Goal: Transaction & Acquisition: Obtain resource

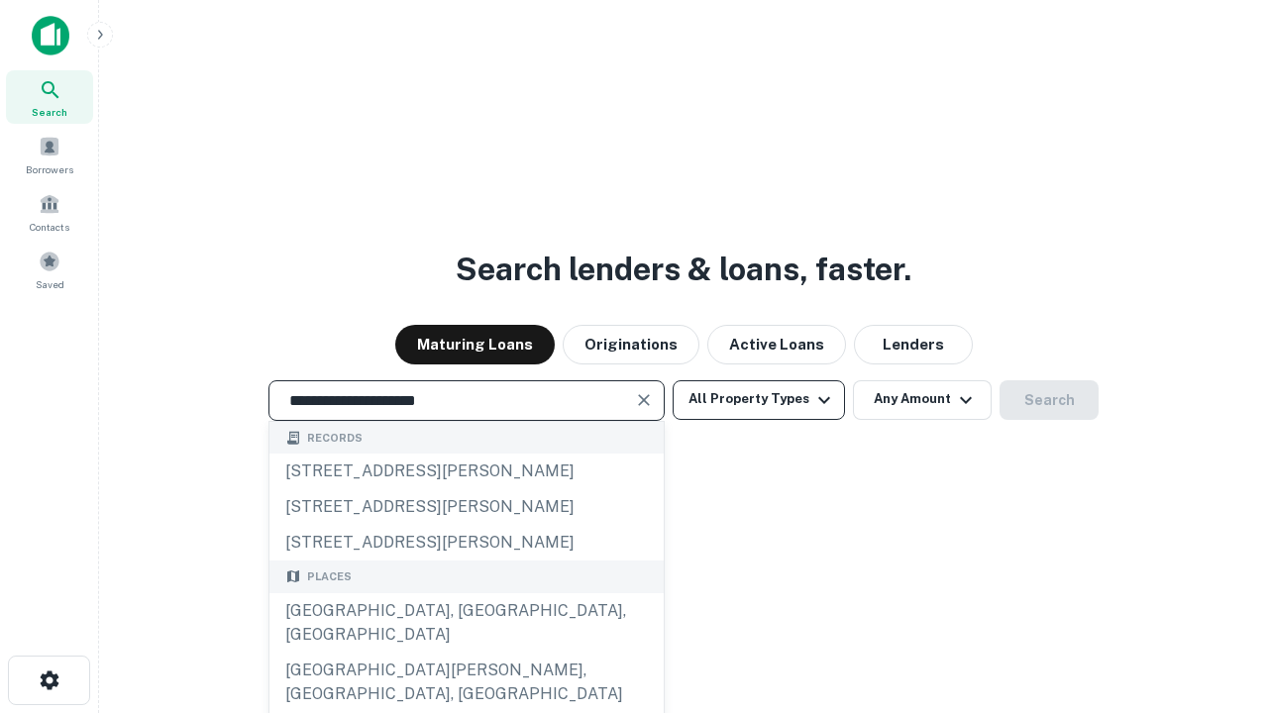
click at [465, 653] on div "Santa Monica, CA, USA" at bounding box center [466, 622] width 394 height 59
click at [759, 399] on button "All Property Types" at bounding box center [758, 400] width 172 height 40
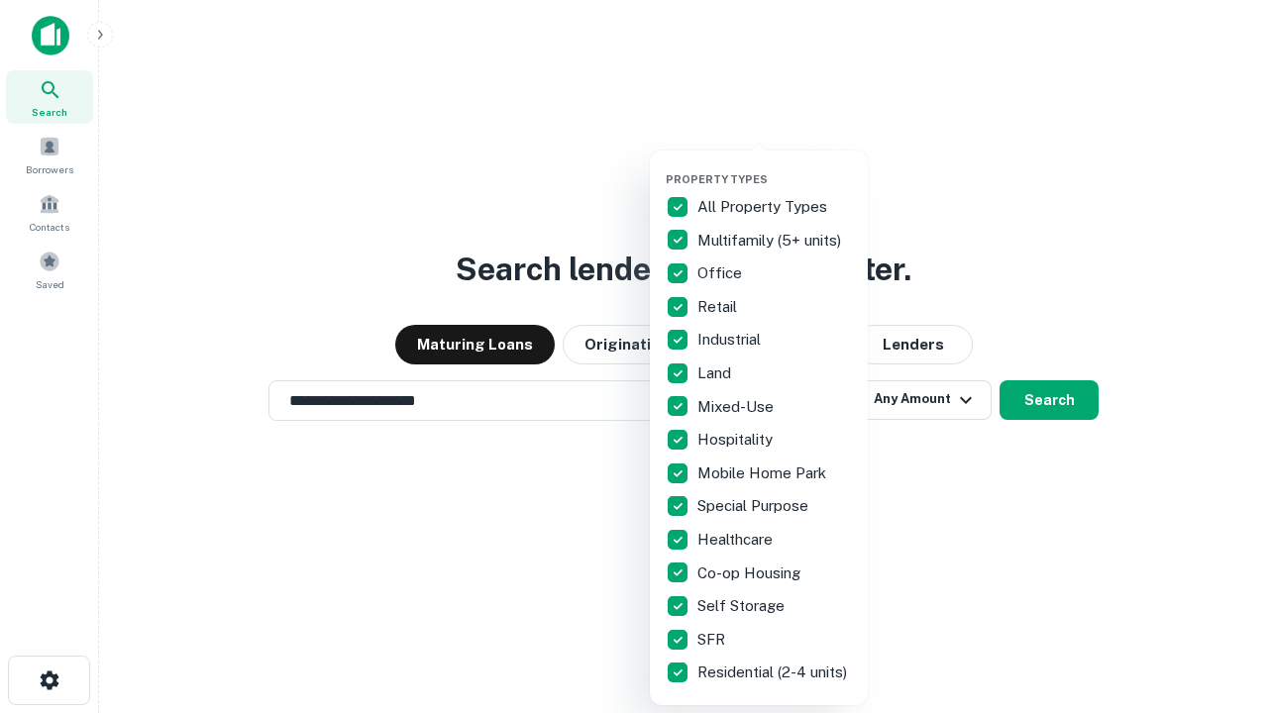
type input "**********"
click at [774, 166] on button "button" at bounding box center [775, 166] width 218 height 1
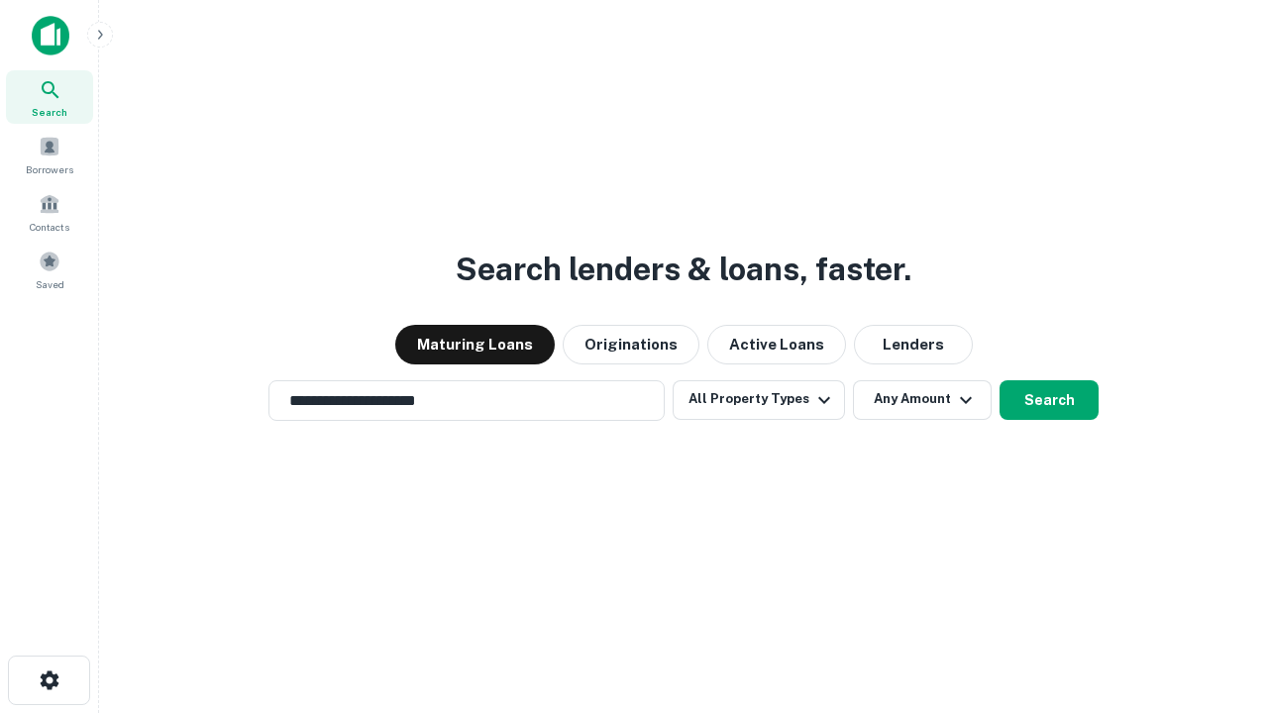
scroll to position [31, 0]
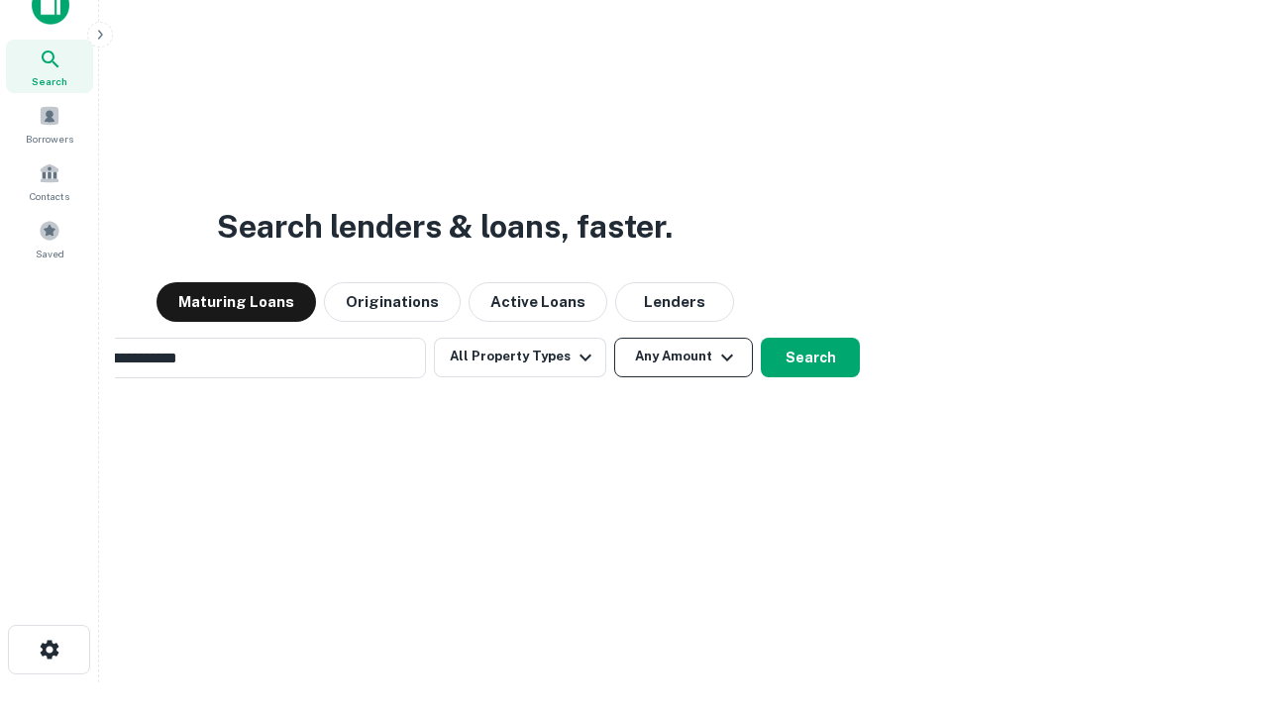
click at [614, 338] on button "Any Amount" at bounding box center [683, 358] width 139 height 40
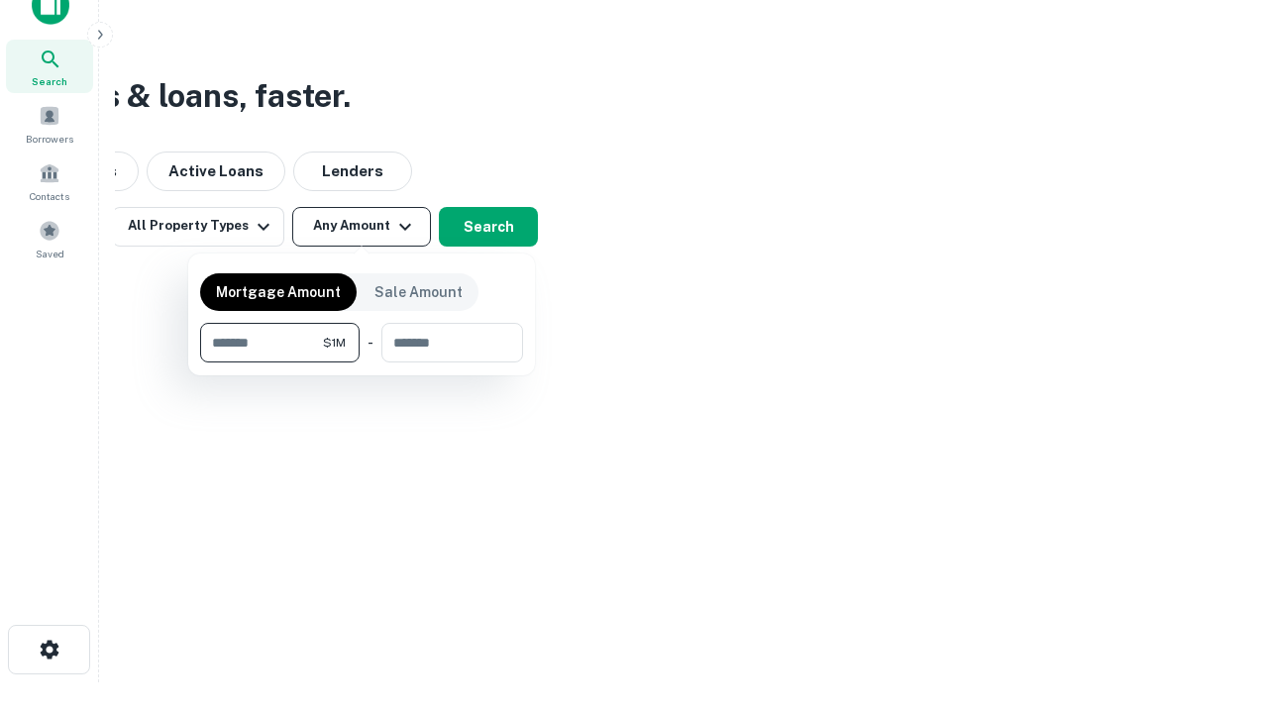
scroll to position [32, 0]
type input "*******"
click at [361, 362] on button "button" at bounding box center [361, 362] width 323 height 1
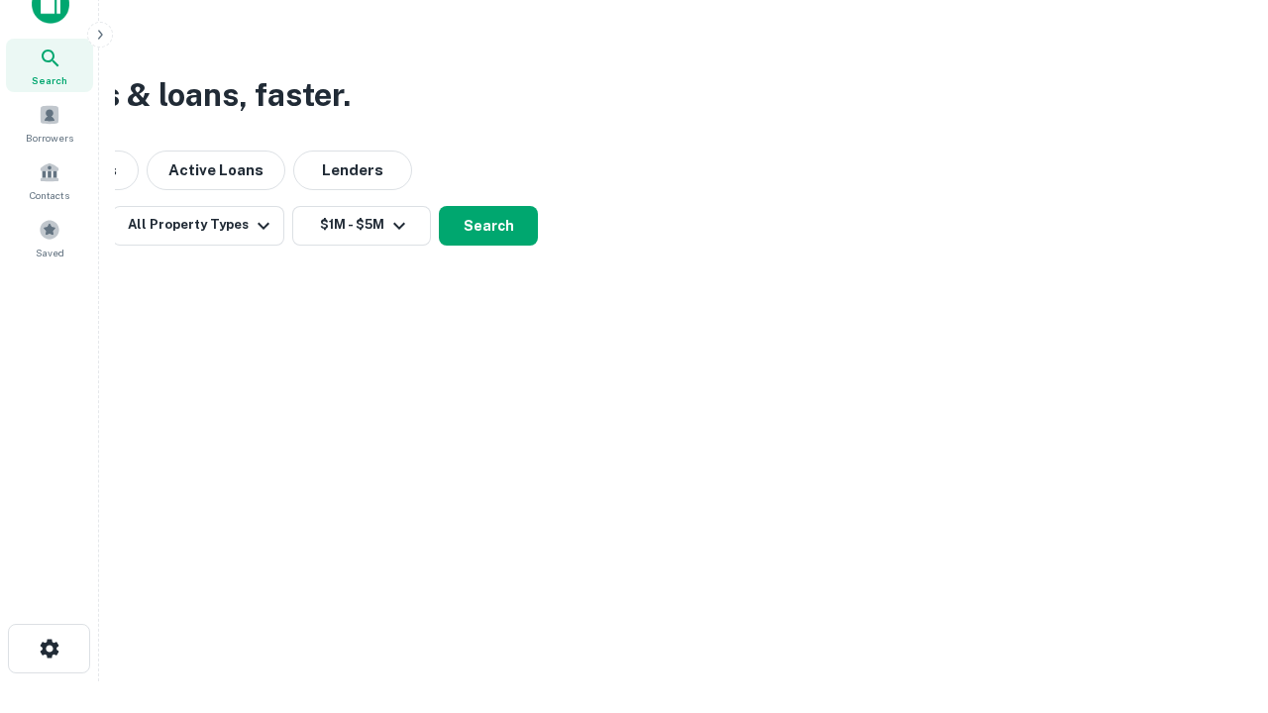
scroll to position [12, 365]
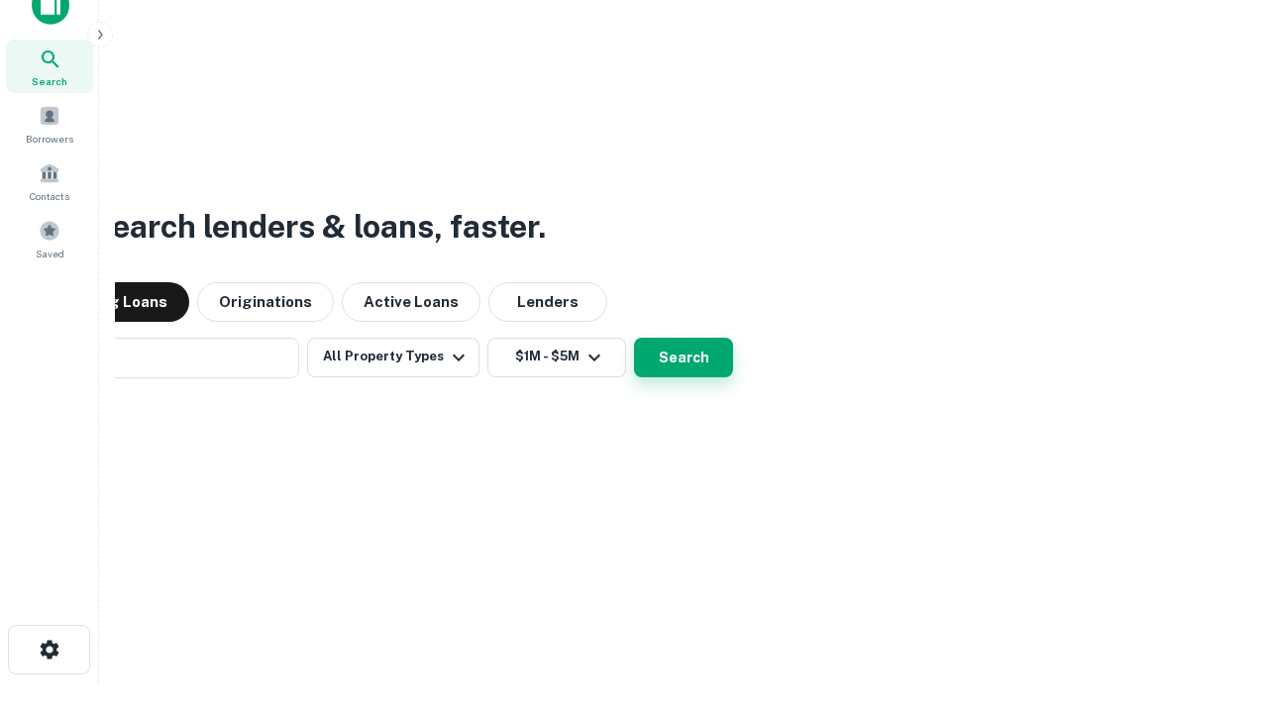
click at [634, 338] on button "Search" at bounding box center [683, 358] width 99 height 40
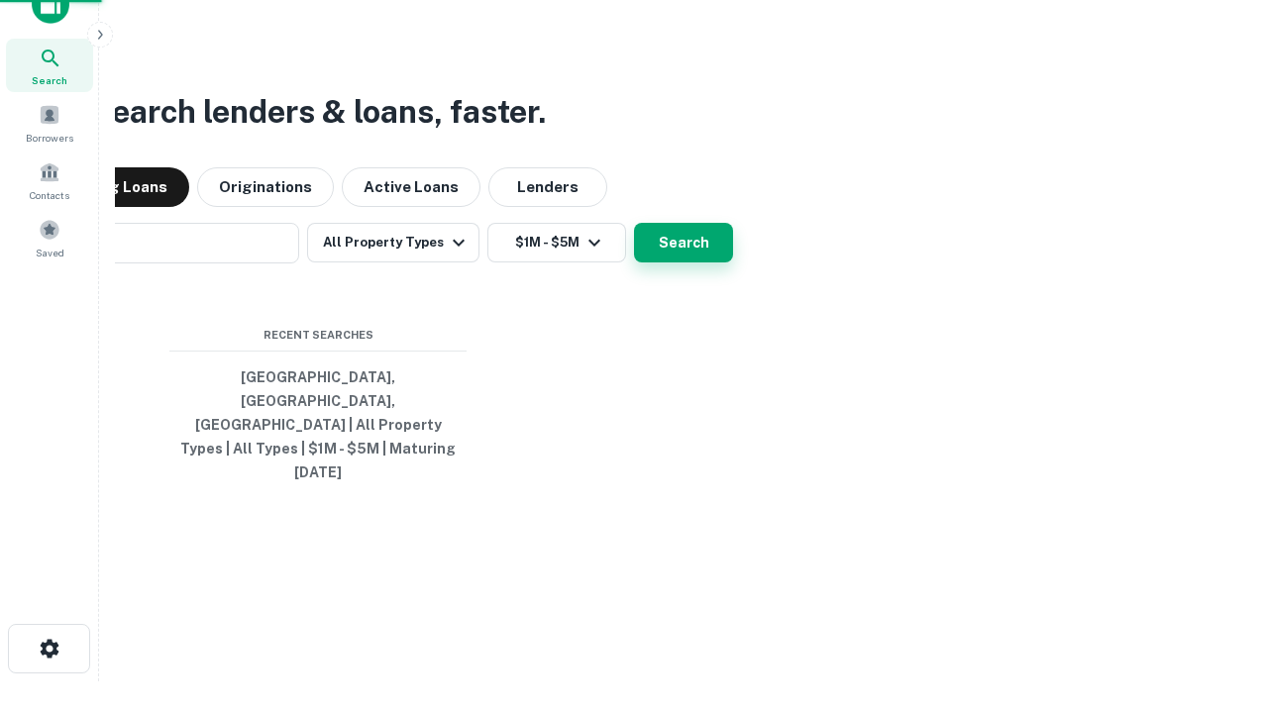
scroll to position [52, 561]
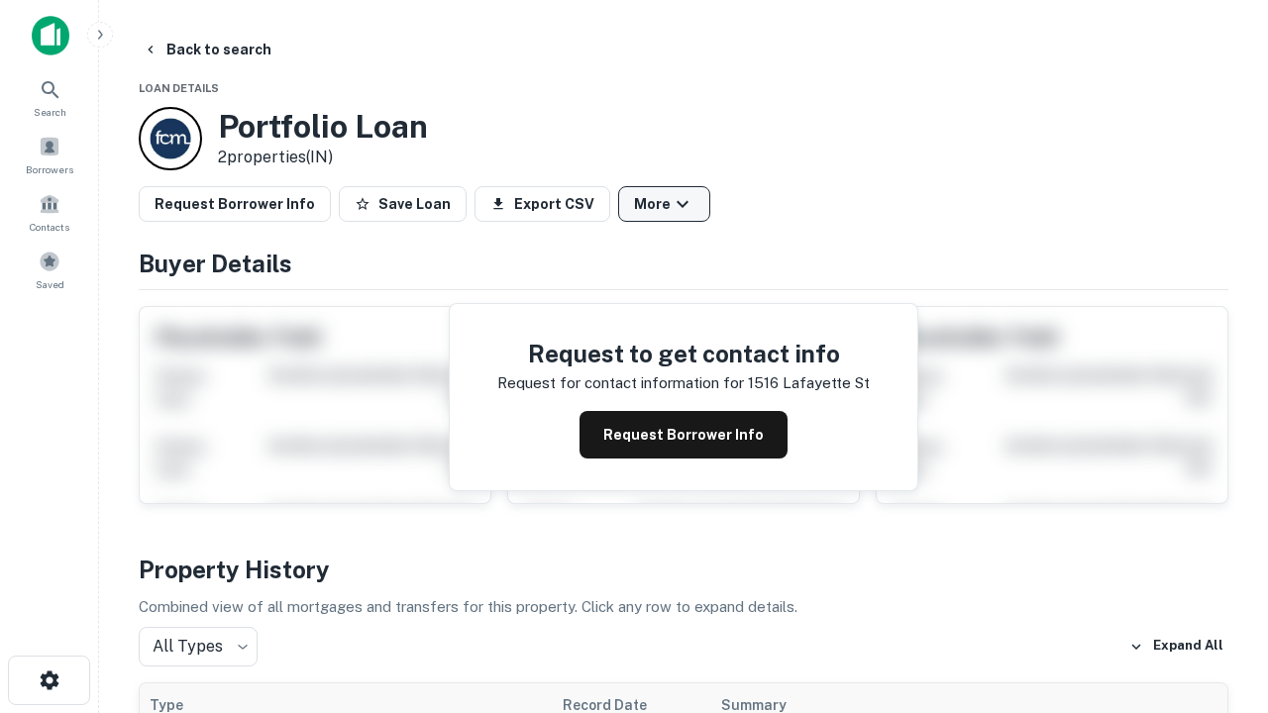
click at [664, 204] on button "More" at bounding box center [664, 204] width 92 height 36
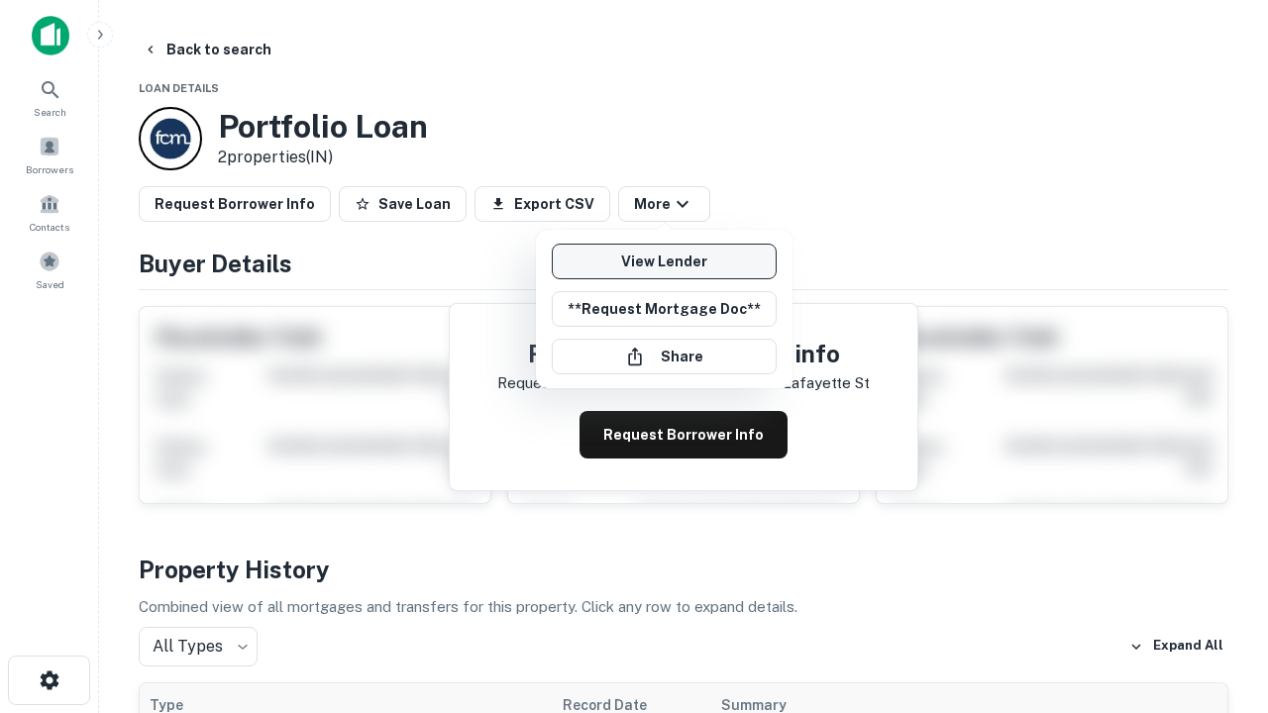
click at [664, 261] on link "View Lender" at bounding box center [664, 262] width 225 height 36
